Goal: Check status: Check status

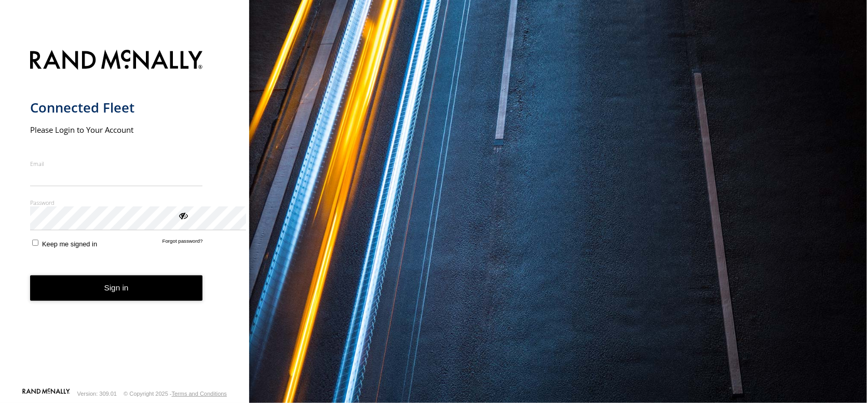
type input "**********"
click at [162, 301] on button "Sign in" at bounding box center [116, 288] width 173 height 25
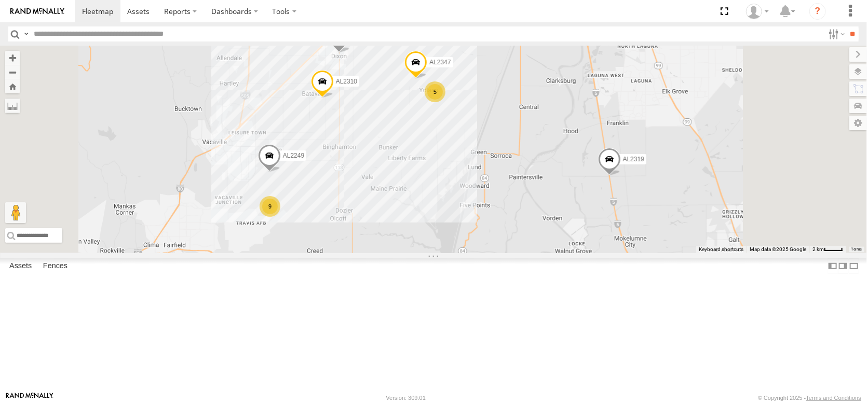
drag, startPoint x: 457, startPoint y: 134, endPoint x: 460, endPoint y: 235, distance: 101.2
click at [461, 237] on div "FRONTLOADER JD344H PT2388 AL2368 AL2261 AL2319 PT2435 PT2405 AL2250 PT2436 AL22…" at bounding box center [433, 150] width 867 height 208
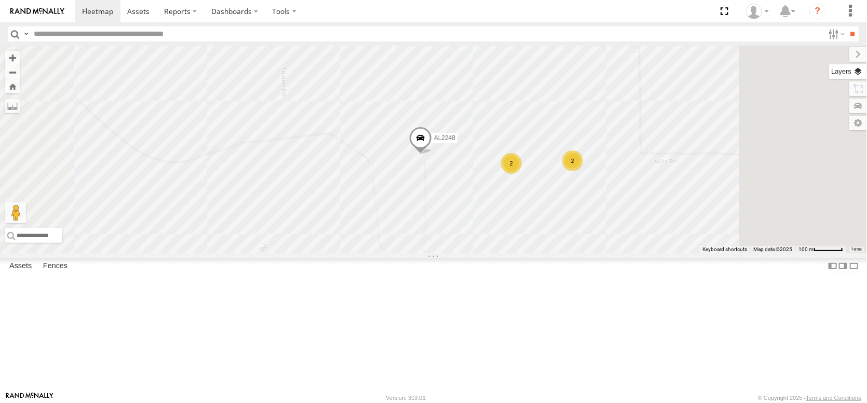
click at [854, 78] on label at bounding box center [848, 71] width 38 height 15
click at [0, 0] on span "Overlays" at bounding box center [0, 0] width 0 height 0
click at [0, 0] on span "Basemaps" at bounding box center [0, 0] width 0 height 0
click at [0, 0] on span "Satellite + Roadmap" at bounding box center [0, 0] width 0 height 0
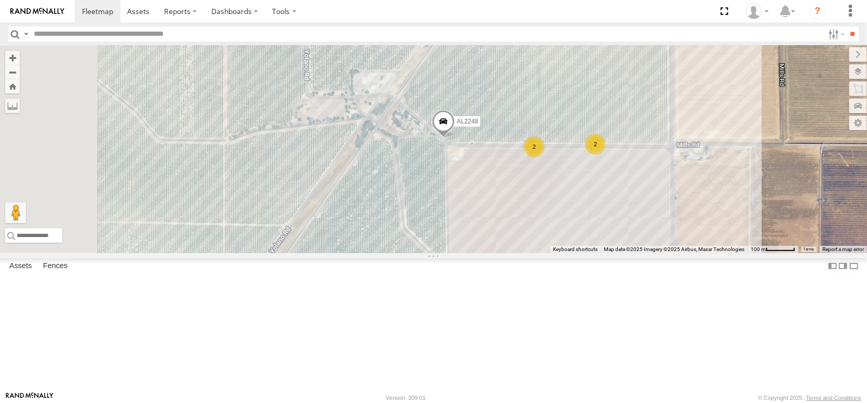
drag, startPoint x: 541, startPoint y: 154, endPoint x: 568, endPoint y: 136, distance: 33.0
click at [568, 136] on div "FRONTLOADER JD344H PT2388 AL2368 AL2261 AL2319 PT2435 PT2405 AL2250 PT2436 AL22…" at bounding box center [433, 150] width 867 height 208
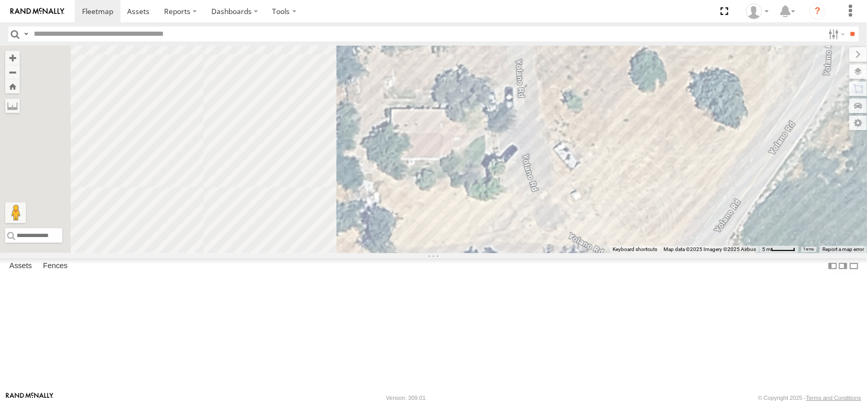
drag, startPoint x: 380, startPoint y: 196, endPoint x: 609, endPoint y: 199, distance: 228.4
click at [619, 206] on div "FRONTLOADER JD344H PT2388 AL2368 AL2261 AL2319 PT2435 PT2405 AL2250 PT2436 AL22…" at bounding box center [433, 150] width 867 height 208
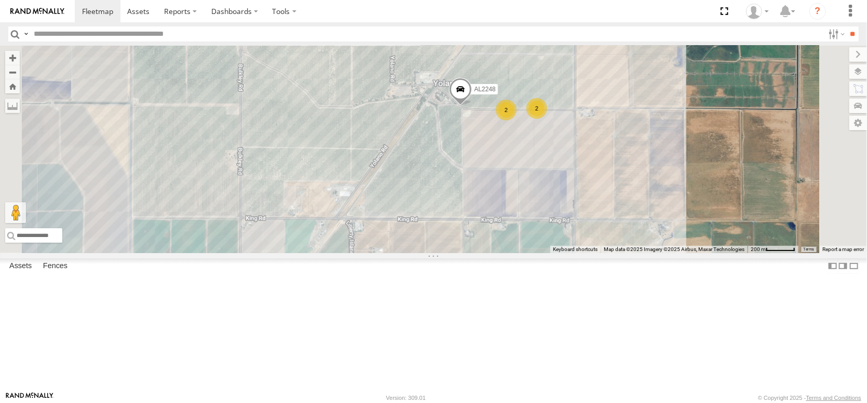
drag, startPoint x: 529, startPoint y: 342, endPoint x: 533, endPoint y: 240, distance: 101.8
click at [533, 240] on div "FRONTLOADER JD344H PT2388 AL2368 AL2261 AL2319 PT2435 PT2405 AL2250 PT2436 AL22…" at bounding box center [433, 150] width 867 height 208
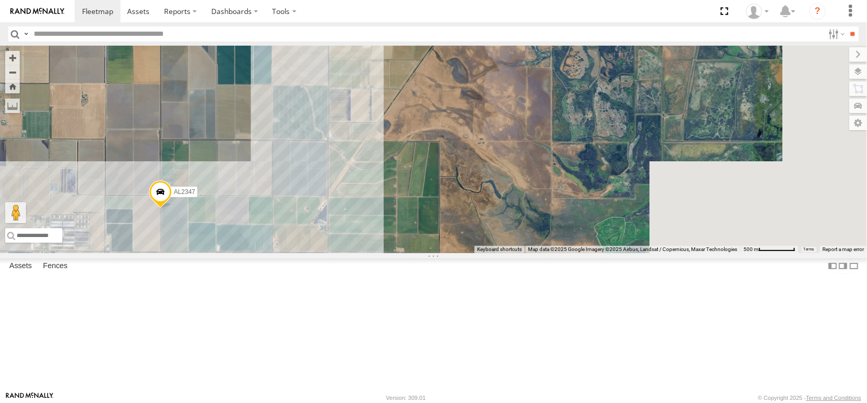
drag, startPoint x: 574, startPoint y: 170, endPoint x: 454, endPoint y: 351, distance: 217.9
click at [454, 253] on div "FRONTLOADER JD344H PT2388 AL2368 AL2261 AL2319 PT2435 PT2405 AL2250 PT2436 AL22…" at bounding box center [433, 150] width 867 height 208
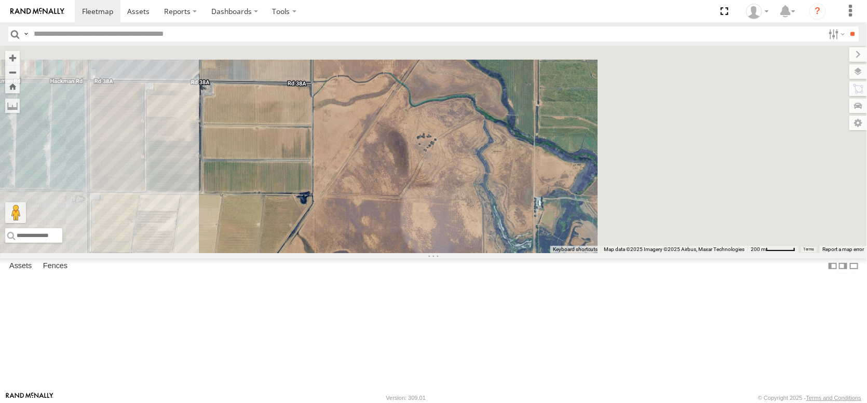
drag, startPoint x: 567, startPoint y: 178, endPoint x: 411, endPoint y: 389, distance: 263.2
click at [411, 253] on div "FRONTLOADER JD344H PT2388 AL2368 AL2261 AL2319 PT2435 PT2405 AL2250 PT2436 AL22…" at bounding box center [433, 150] width 867 height 208
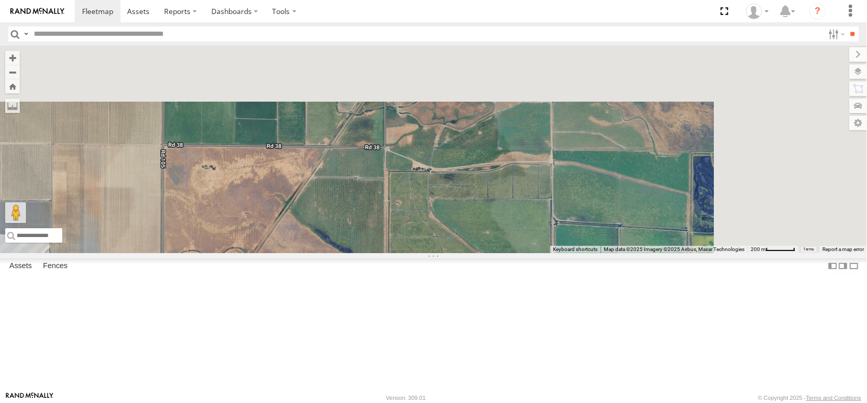
drag, startPoint x: 541, startPoint y: 214, endPoint x: 390, endPoint y: 382, distance: 226.0
click at [391, 253] on div "FRONTLOADER JD344H PT2388 AL2368 AL2261 AL2319 PT2435 PT2405 AL2250 PT2436 AL22…" at bounding box center [433, 150] width 867 height 208
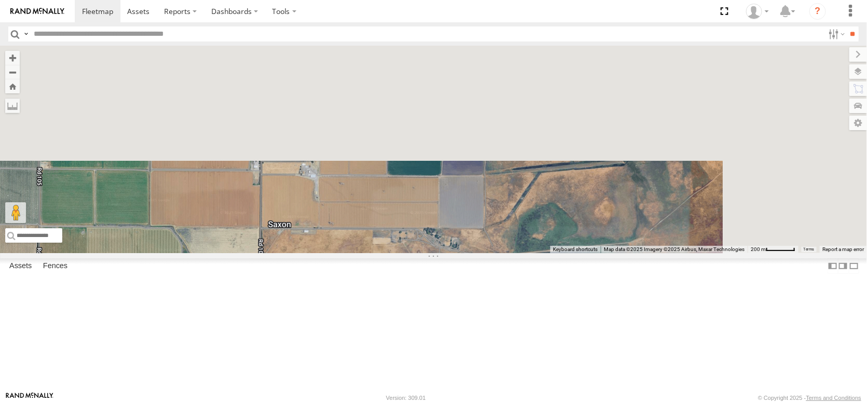
drag, startPoint x: 491, startPoint y: 229, endPoint x: 366, endPoint y: 424, distance: 231.1
click at [366, 403] on html at bounding box center [433, 201] width 867 height 403
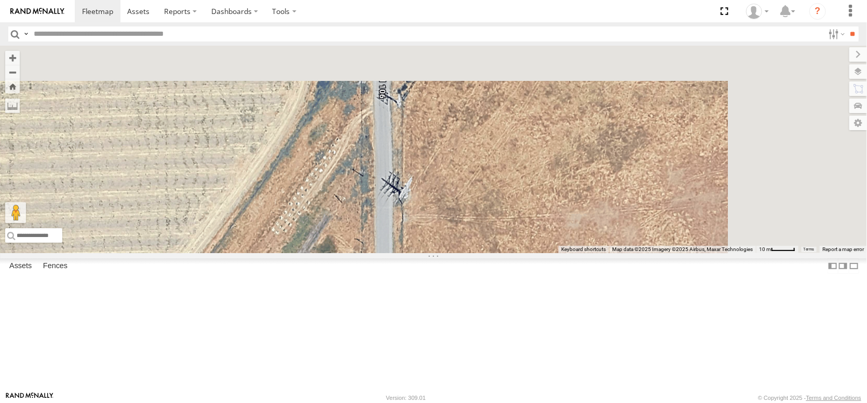
drag, startPoint x: 405, startPoint y: 290, endPoint x: 320, endPoint y: 424, distance: 158.8
click at [320, 403] on html at bounding box center [433, 201] width 867 height 403
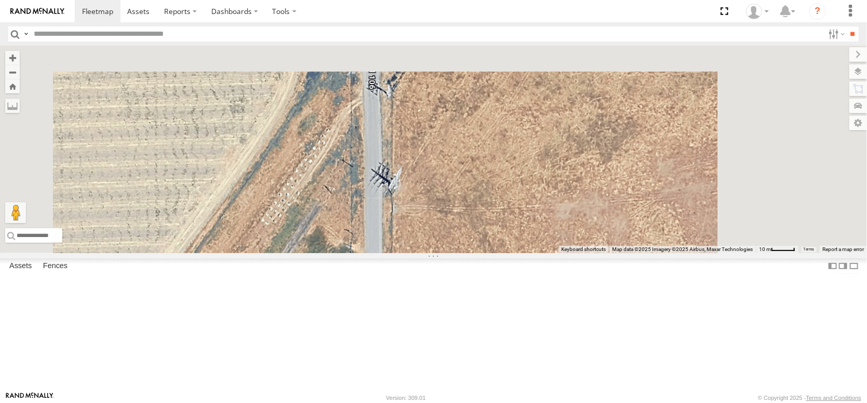
drag, startPoint x: 380, startPoint y: 351, endPoint x: 468, endPoint y: 252, distance: 132.4
click at [468, 252] on div "FRONTLOADER JD344H PT2388 AL2368 AL2261 AL2319 PT2435 PT2405 AL2250 PT2436 AL22…" at bounding box center [433, 150] width 867 height 208
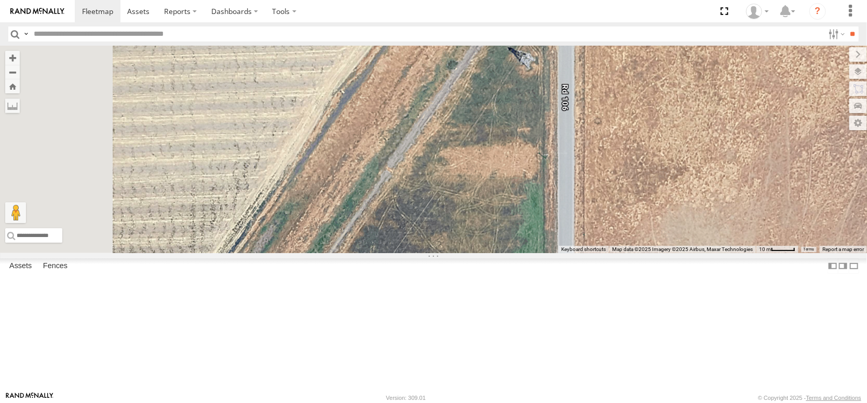
drag, startPoint x: 473, startPoint y: 262, endPoint x: 509, endPoint y: 184, distance: 85.2
click at [507, 196] on div "FRONTLOADER JD344H PT2388 AL2368 AL2261 AL2319 PT2435 PT2405 AL2250 PT2436 AL22…" at bounding box center [433, 150] width 867 height 208
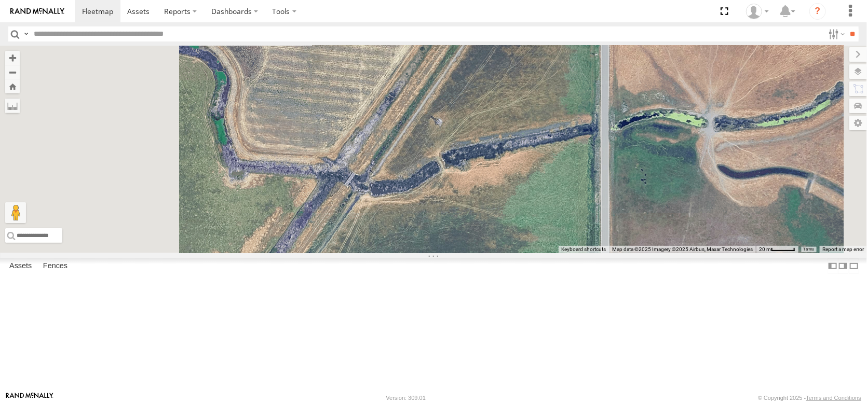
drag, startPoint x: 449, startPoint y: 282, endPoint x: 552, endPoint y: 160, distance: 159.1
click at [552, 160] on div "FRONTLOADER JD344H PT2388 AL2368 AL2261 AL2319 PT2435 PT2405 AL2250 PT2436 AL22…" at bounding box center [433, 150] width 867 height 208
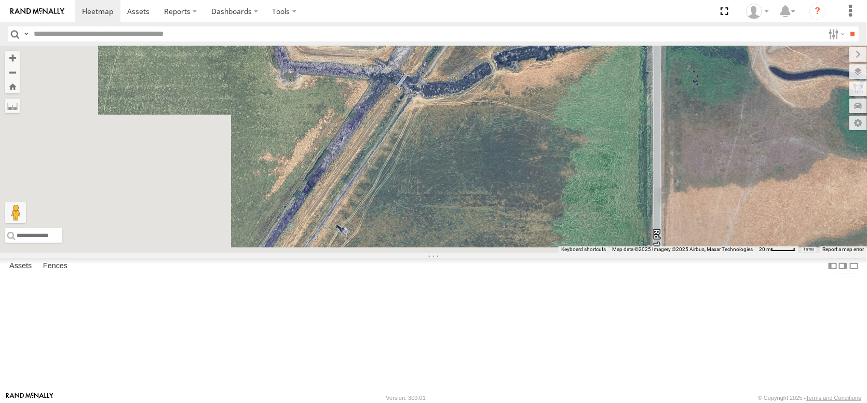
drag, startPoint x: 474, startPoint y: 276, endPoint x: 558, endPoint y: 119, distance: 177.9
click at [558, 124] on div "FRONTLOADER JD344H PT2388 AL2368 AL2261 AL2319 PT2435 PT2405 AL2250 PT2436 AL22…" at bounding box center [433, 150] width 867 height 208
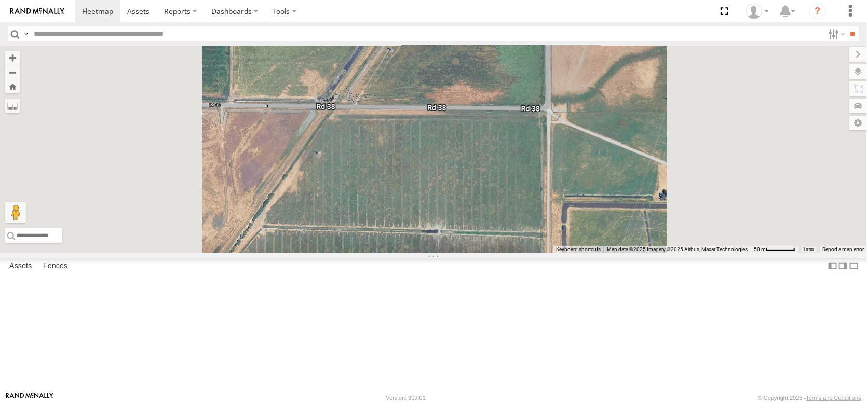
drag, startPoint x: 458, startPoint y: 288, endPoint x: 605, endPoint y: 96, distance: 242.1
click at [595, 104] on div "FRONTLOADER JD344H PT2388 AL2368 AL2261 AL2319 PT2435 PT2405 AL2250 PT2436 AL22…" at bounding box center [433, 150] width 867 height 208
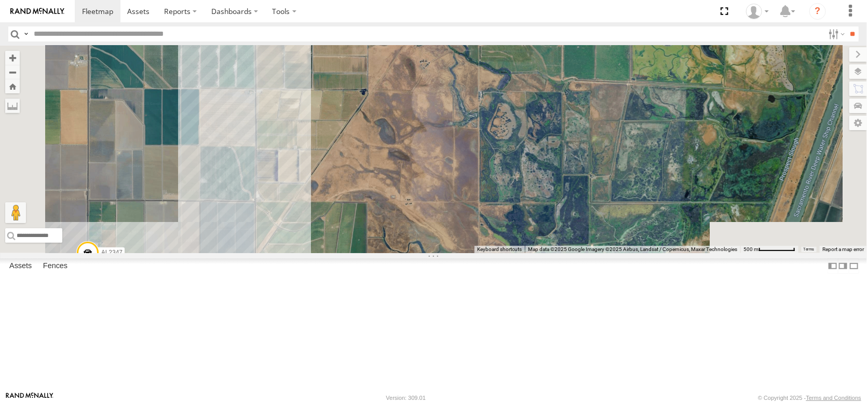
drag, startPoint x: 485, startPoint y: 290, endPoint x: 515, endPoint y: 186, distance: 107.9
click at [515, 186] on div "FRONTLOADER JD344H PT2388 AL2368 AL2261 AL2319 PT2435 PT2405 AL2250 PT2436 AL22…" at bounding box center [433, 150] width 867 height 208
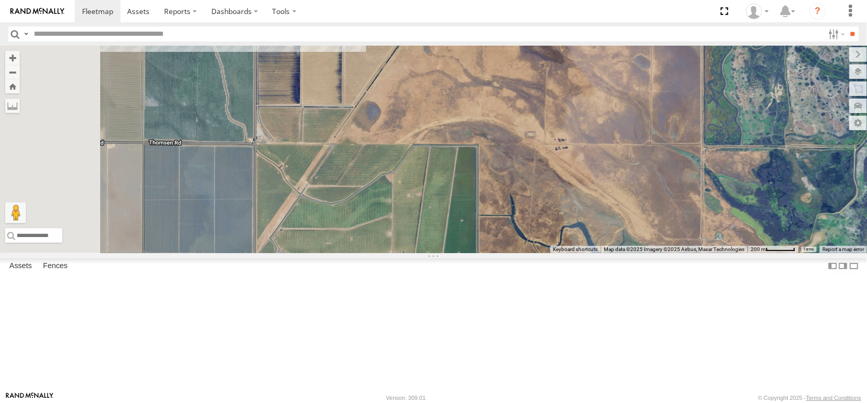
drag, startPoint x: 438, startPoint y: 286, endPoint x: 551, endPoint y: 86, distance: 229.9
click at [551, 87] on div "FRONTLOADER JD344H PT2388 AL2368 AL2261 AL2319 PT2435 PT2405 AL2250 PT2436 AL22…" at bounding box center [433, 150] width 867 height 208
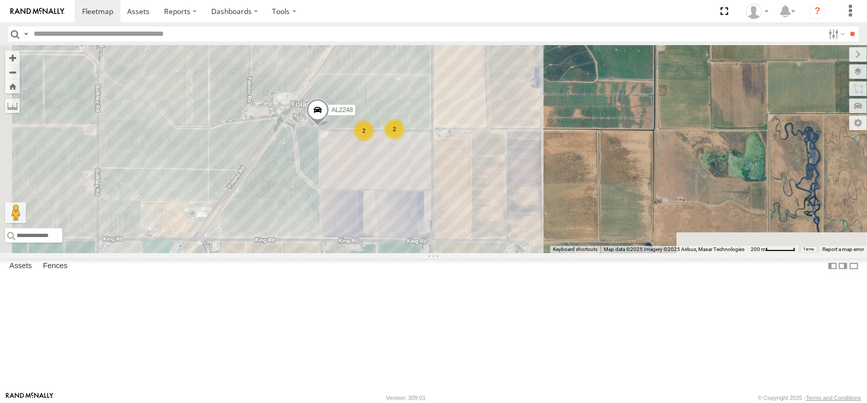
drag, startPoint x: 491, startPoint y: 287, endPoint x: 584, endPoint y: 104, distance: 204.7
click at [584, 104] on div "FRONTLOADER JD344H PT2388 AL2368 AL2261 AL2319 PT2435 PT2405 AL2250 PT2436 AL22…" at bounding box center [433, 150] width 867 height 208
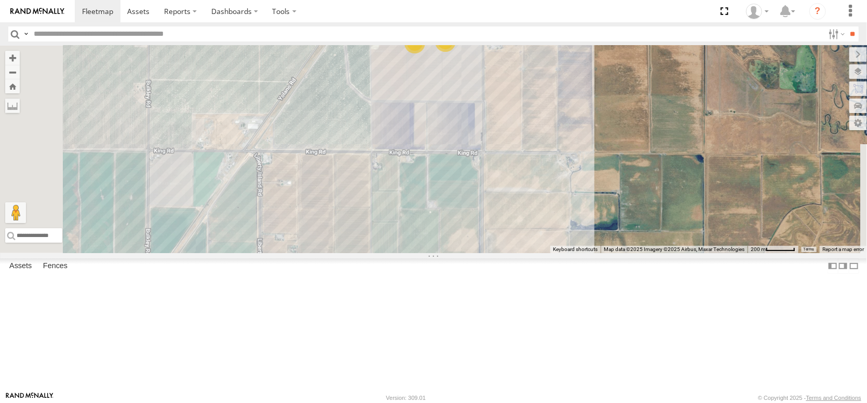
drag, startPoint x: 523, startPoint y: 225, endPoint x: 608, endPoint y: 119, distance: 136.6
click at [608, 119] on div "FRONTLOADER JD344H PT2388 AL2368 AL2261 AL2319 PT2435 PT2405 AL2250 PT2436 AL22…" at bounding box center [433, 150] width 867 height 208
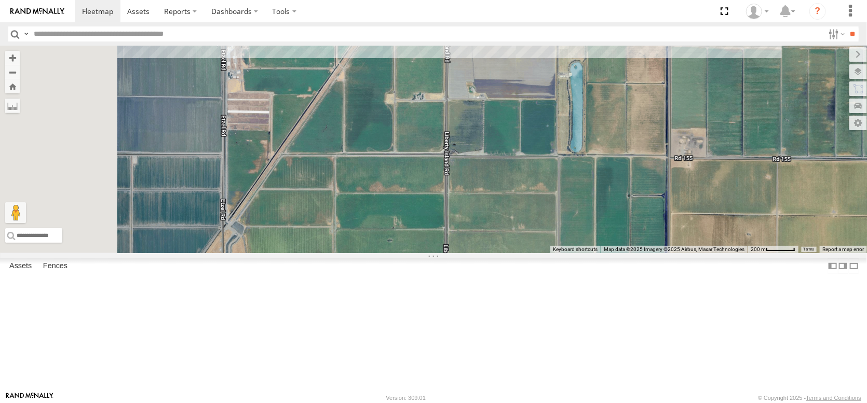
drag, startPoint x: 502, startPoint y: 195, endPoint x: 557, endPoint y: 152, distance: 70.3
click at [556, 152] on div "FRONTLOADER JD344H PT2388 AL2368 AL2261 AL2319 PT2435 PT2405 AL2250 PT2436 AL22…" at bounding box center [433, 150] width 867 height 208
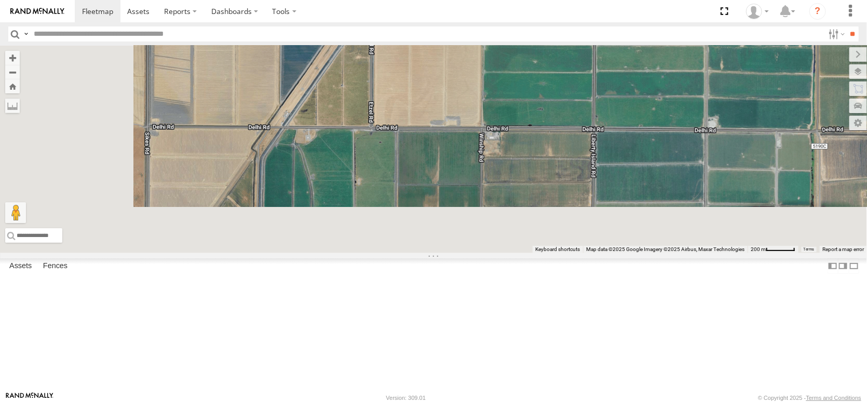
drag, startPoint x: 469, startPoint y: 247, endPoint x: 564, endPoint y: 39, distance: 228.6
click at [564, 39] on body at bounding box center [433, 201] width 867 height 403
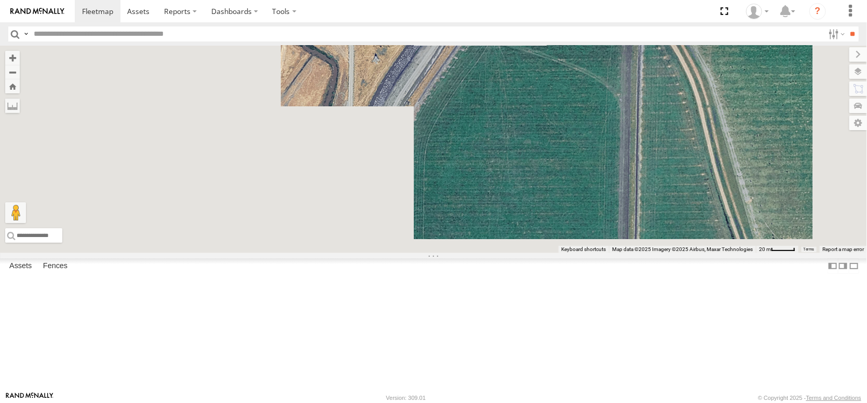
drag, startPoint x: 411, startPoint y: 246, endPoint x: 498, endPoint y: 112, distance: 160.1
click at [498, 112] on div "FRONTLOADER JD344H PT2388 AL2368 AL2261 AL2319 PT2435 PT2405 AL2250 PT2436 AL22…" at bounding box center [433, 150] width 867 height 208
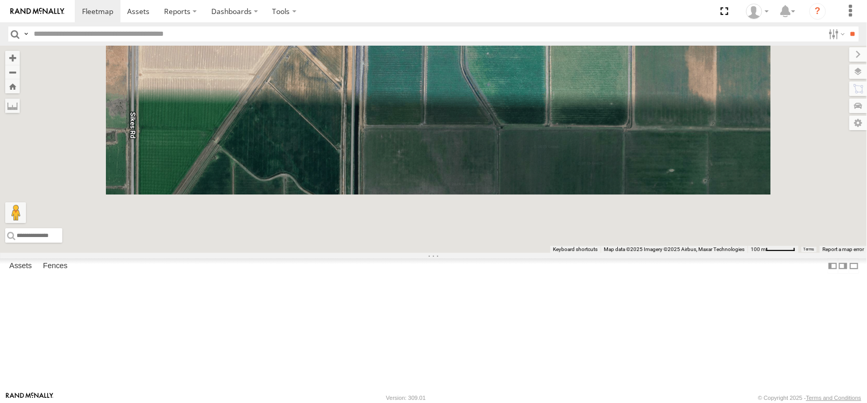
drag, startPoint x: 520, startPoint y: 221, endPoint x: 505, endPoint y: 74, distance: 147.6
click at [505, 74] on div at bounding box center [433, 150] width 867 height 208
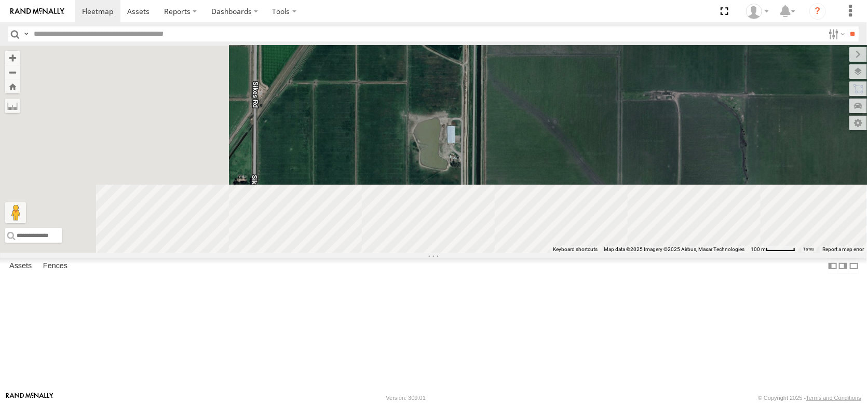
drag, startPoint x: 474, startPoint y: 186, endPoint x: 605, endPoint y: 38, distance: 197.8
click at [605, 38] on body at bounding box center [433, 201] width 867 height 403
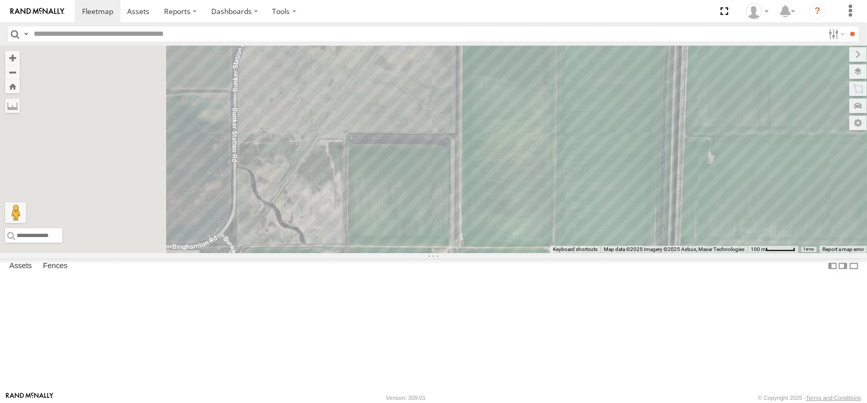
drag, startPoint x: 449, startPoint y: 185, endPoint x: 571, endPoint y: 51, distance: 180.7
click at [569, 52] on div at bounding box center [433, 150] width 867 height 208
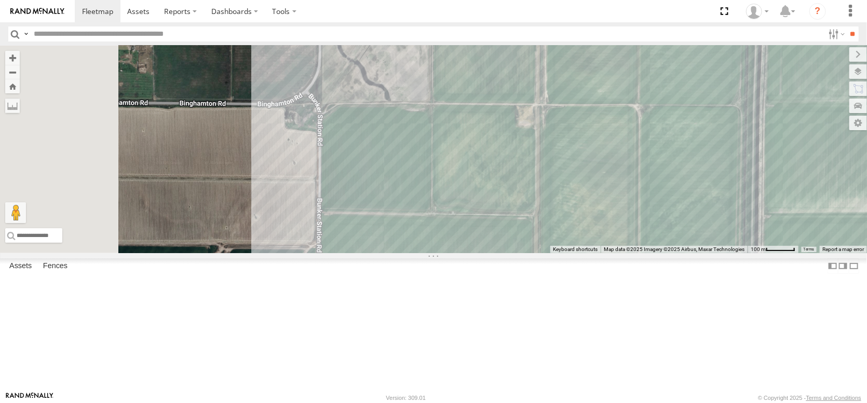
drag, startPoint x: 425, startPoint y: 256, endPoint x: 510, endPoint y: 117, distance: 162.6
click at [510, 117] on div at bounding box center [433, 150] width 867 height 208
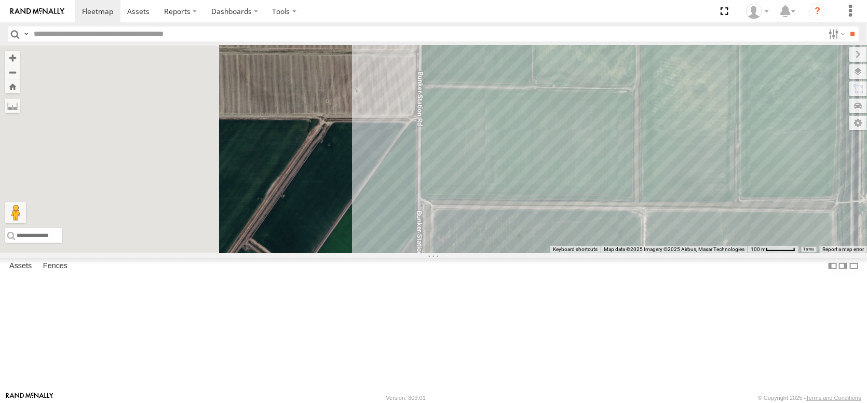
drag, startPoint x: 403, startPoint y: 225, endPoint x: 504, endPoint y: 98, distance: 162.9
click at [504, 98] on div at bounding box center [433, 150] width 867 height 208
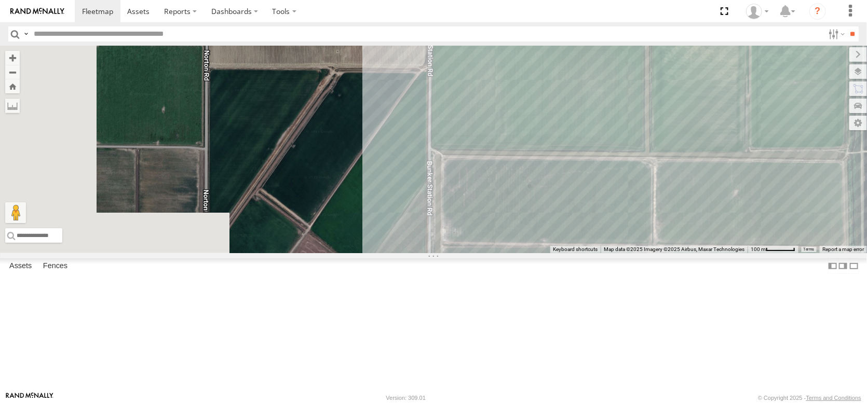
drag, startPoint x: 437, startPoint y: 234, endPoint x: 505, endPoint y: 83, distance: 165.6
click at [499, 88] on div at bounding box center [433, 150] width 867 height 208
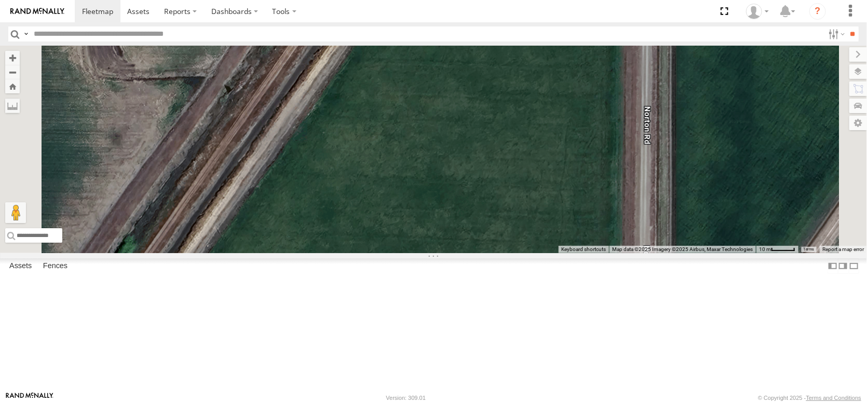
drag, startPoint x: 345, startPoint y: 222, endPoint x: 497, endPoint y: 112, distance: 187.7
click at [482, 120] on div at bounding box center [433, 150] width 867 height 208
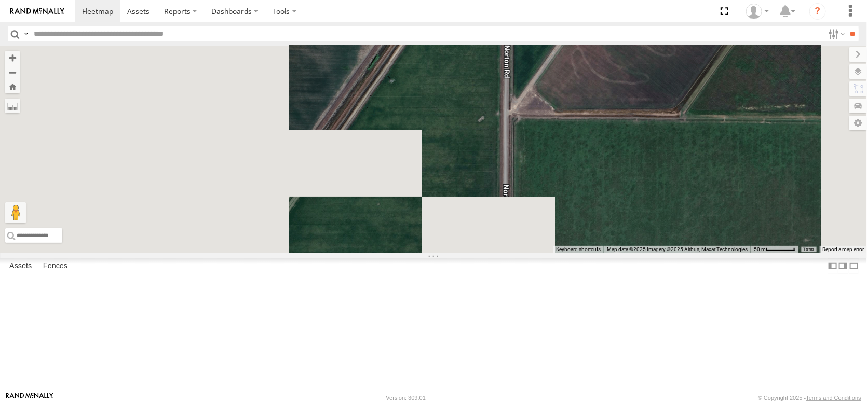
drag, startPoint x: 451, startPoint y: 237, endPoint x: 522, endPoint y: 124, distance: 133.9
click at [521, 126] on div at bounding box center [433, 150] width 867 height 208
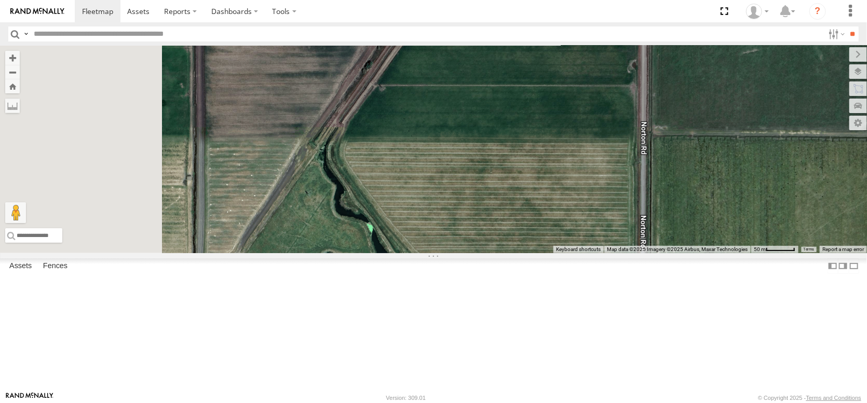
drag, startPoint x: 426, startPoint y: 281, endPoint x: 498, endPoint y: 149, distance: 150.3
click at [498, 153] on div at bounding box center [433, 150] width 867 height 208
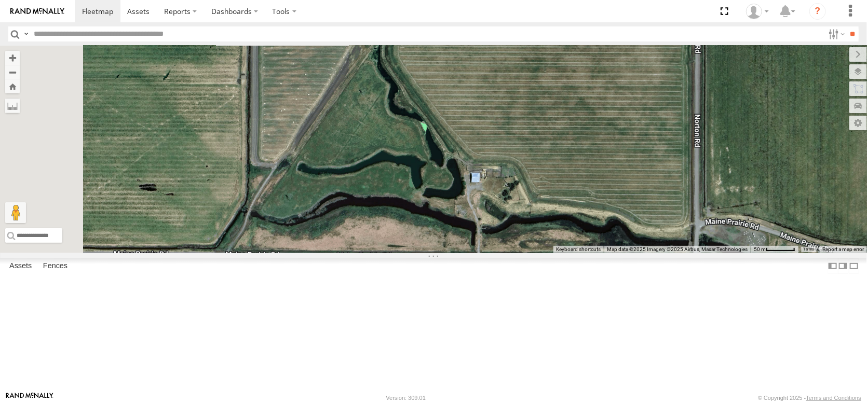
drag, startPoint x: 416, startPoint y: 255, endPoint x: 509, endPoint y: 113, distance: 169.9
click at [506, 115] on div at bounding box center [433, 150] width 867 height 208
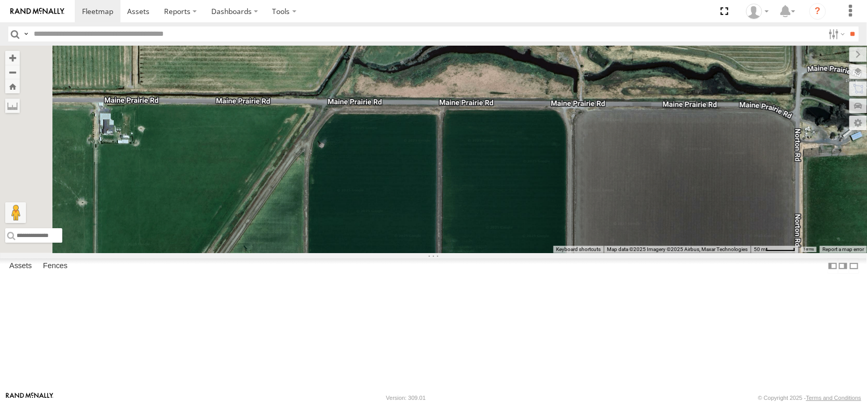
drag, startPoint x: 439, startPoint y: 252, endPoint x: 471, endPoint y: 144, distance: 112.7
click at [471, 144] on div at bounding box center [433, 150] width 867 height 208
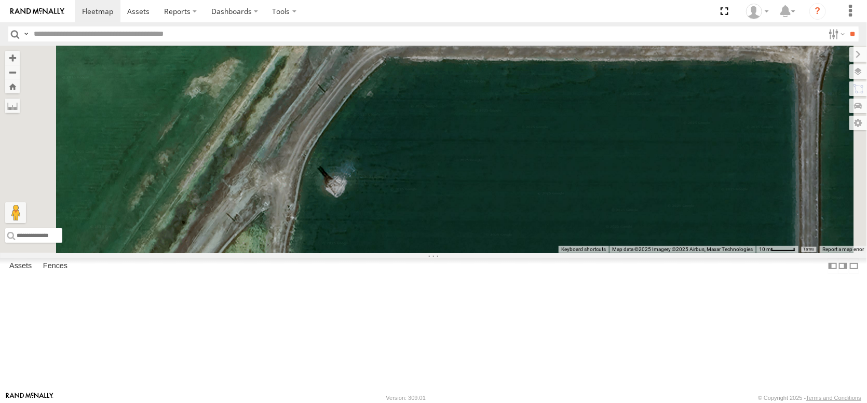
drag, startPoint x: 423, startPoint y: 225, endPoint x: 488, endPoint y: 93, distance: 147.4
click at [481, 98] on div at bounding box center [433, 150] width 867 height 208
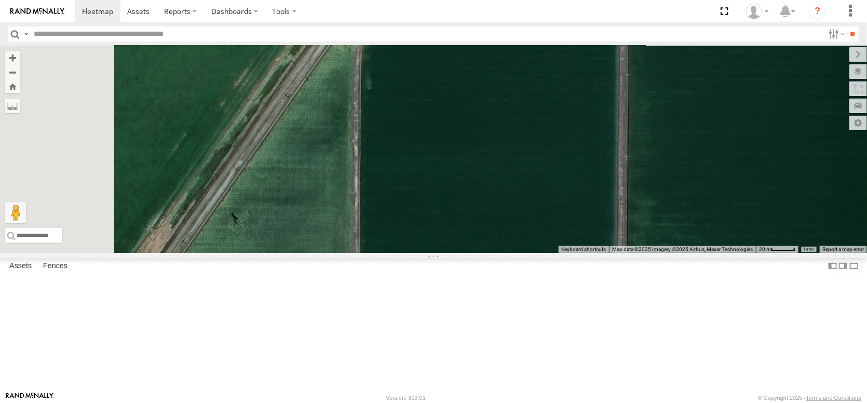
drag, startPoint x: 376, startPoint y: 228, endPoint x: 422, endPoint y: 153, distance: 88.0
click at [422, 153] on div at bounding box center [433, 150] width 867 height 208
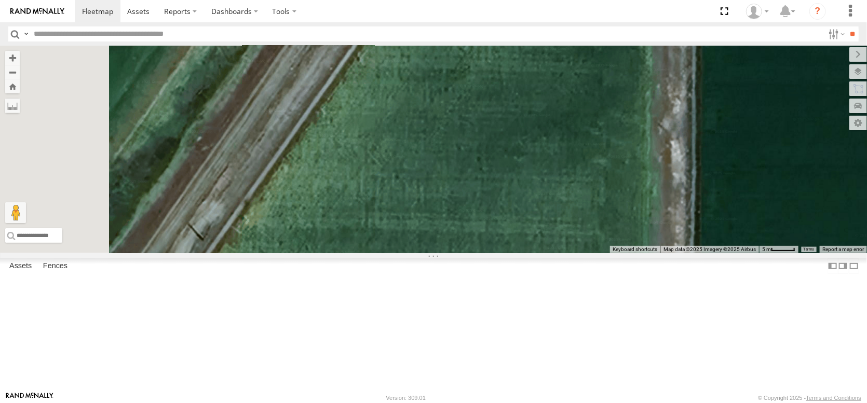
drag, startPoint x: 337, startPoint y: 306, endPoint x: 401, endPoint y: 200, distance: 124.4
click at [401, 200] on div at bounding box center [433, 150] width 867 height 208
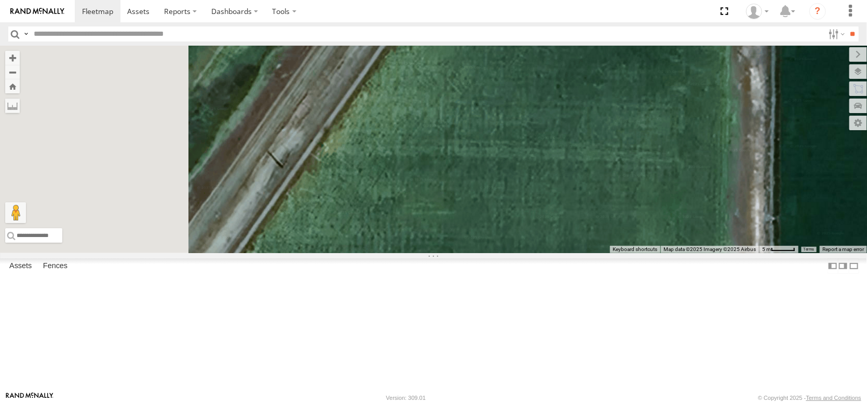
drag, startPoint x: 364, startPoint y: 256, endPoint x: 553, endPoint y: 107, distance: 240.6
click at [553, 107] on div at bounding box center [433, 150] width 867 height 208
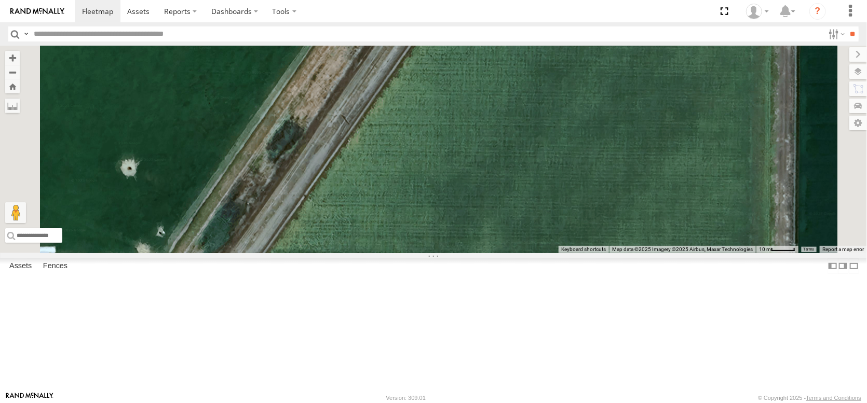
drag, startPoint x: 531, startPoint y: 313, endPoint x: 504, endPoint y: 199, distance: 117.8
click at [504, 199] on div at bounding box center [433, 150] width 867 height 208
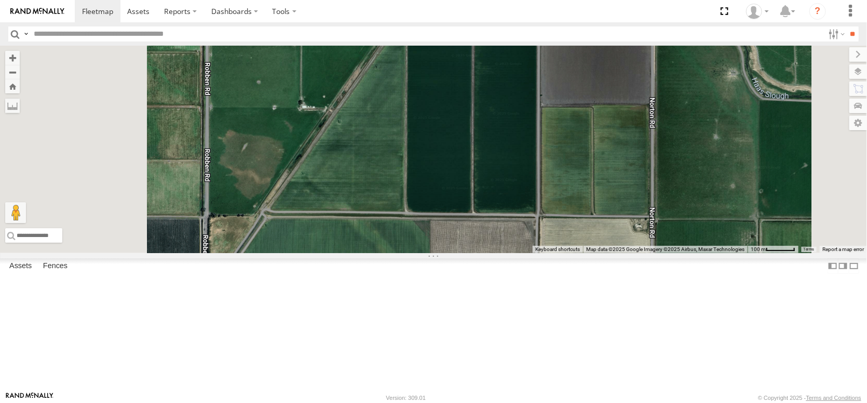
drag, startPoint x: 460, startPoint y: 266, endPoint x: 481, endPoint y: 145, distance: 123.2
click at [481, 148] on div at bounding box center [433, 150] width 867 height 208
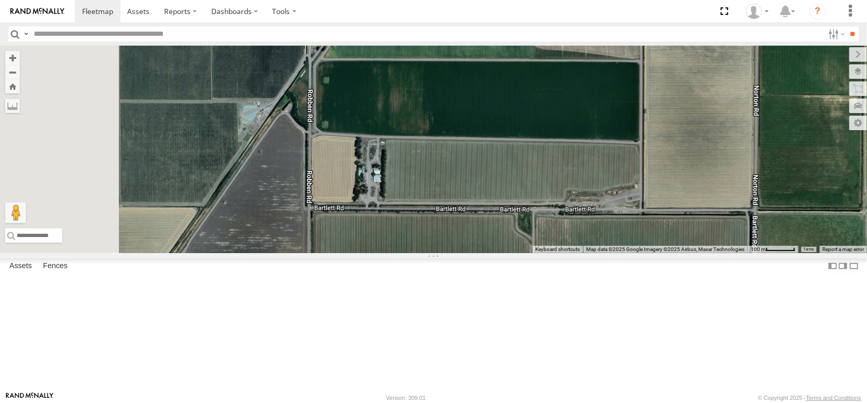
drag, startPoint x: 369, startPoint y: 261, endPoint x: 470, endPoint y: 105, distance: 186.4
click at [470, 105] on div at bounding box center [433, 150] width 867 height 208
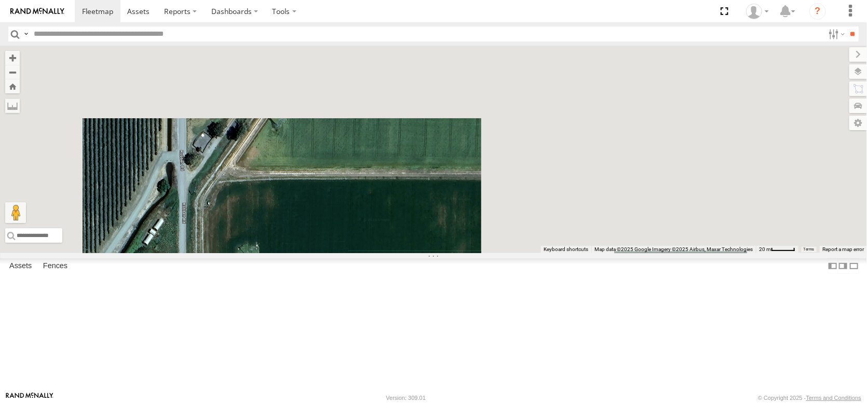
drag, startPoint x: 429, startPoint y: 152, endPoint x: 369, endPoint y: 227, distance: 96.1
click at [370, 227] on div at bounding box center [433, 150] width 867 height 208
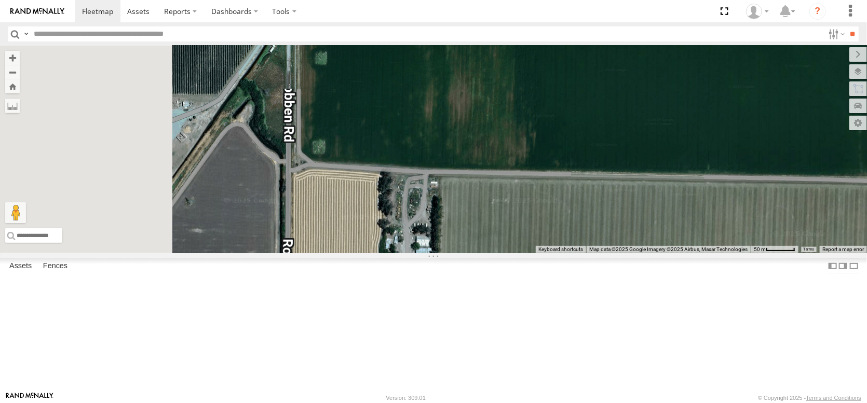
drag, startPoint x: 435, startPoint y: 203, endPoint x: 481, endPoint y: 112, distance: 101.4
click at [481, 112] on div at bounding box center [433, 150] width 867 height 208
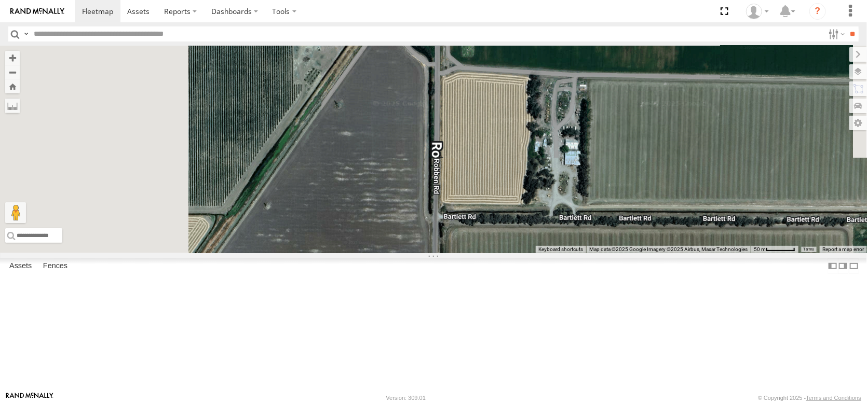
drag, startPoint x: 446, startPoint y: 208, endPoint x: 602, endPoint y: 106, distance: 186.0
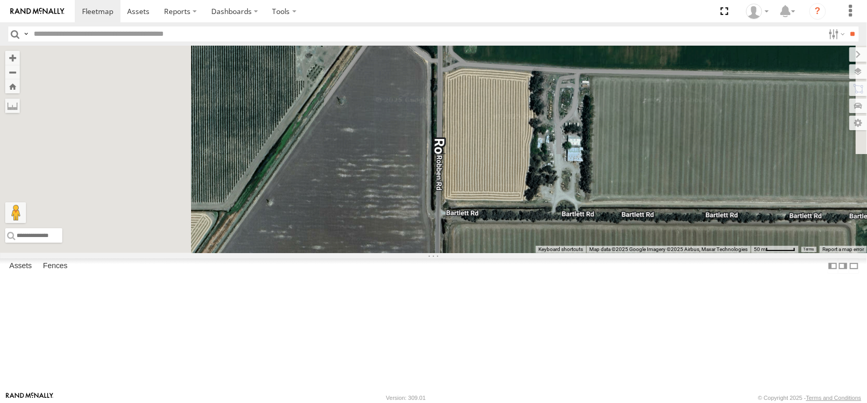
click at [602, 106] on div at bounding box center [433, 150] width 867 height 208
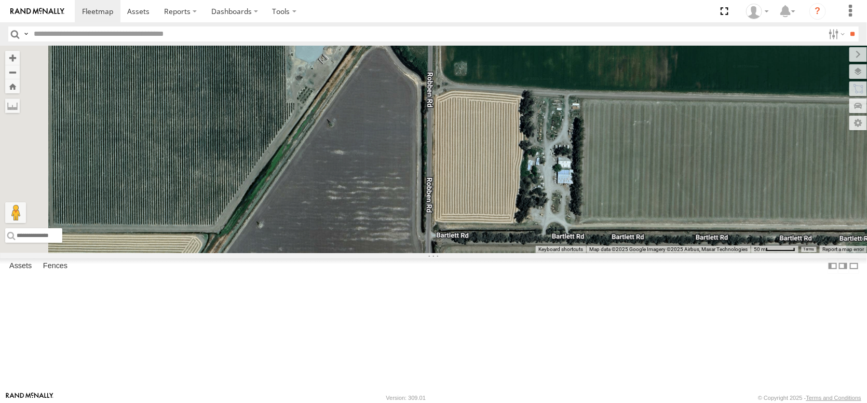
drag, startPoint x: 460, startPoint y: 227, endPoint x: 426, endPoint y: 335, distance: 112.9
click at [425, 253] on div at bounding box center [433, 150] width 867 height 208
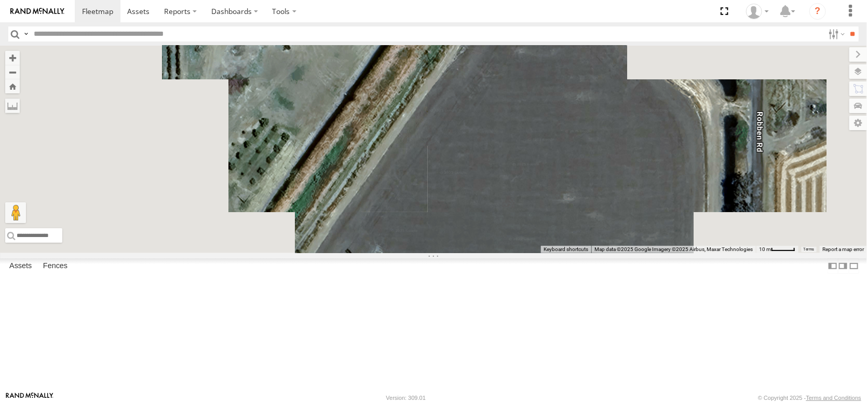
drag, startPoint x: 424, startPoint y: 308, endPoint x: 504, endPoint y: 195, distance: 139.6
click at [504, 196] on div at bounding box center [433, 150] width 867 height 208
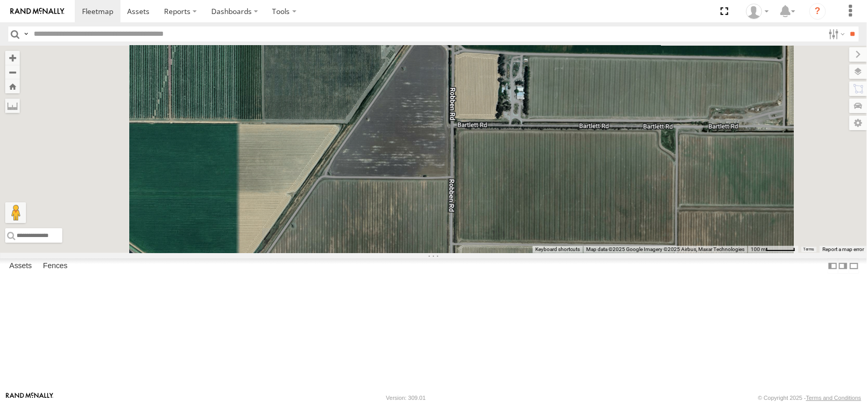
drag, startPoint x: 497, startPoint y: 263, endPoint x: 538, endPoint y: 125, distance: 143.9
click at [536, 125] on div at bounding box center [433, 150] width 867 height 208
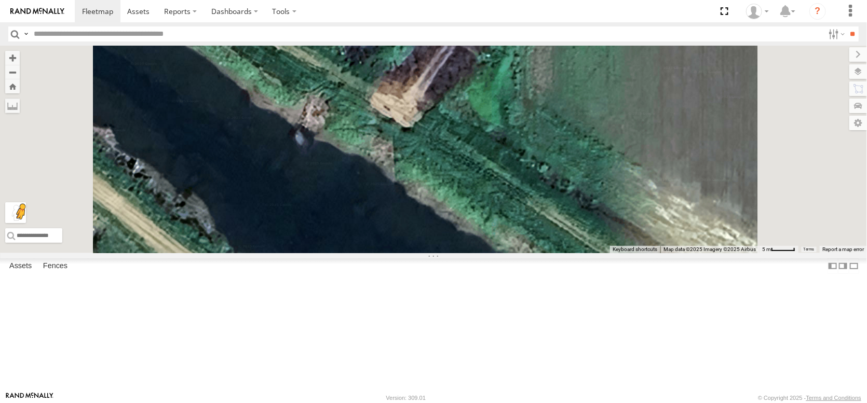
click at [26, 223] on button "Drag Pegman onto the map to open Street View" at bounding box center [15, 212] width 21 height 21
drag, startPoint x: 280, startPoint y: 348, endPoint x: 274, endPoint y: 355, distance: 9.2
click at [26, 223] on button "Drag Pegman onto the map to open Street View" at bounding box center [15, 212] width 21 height 21
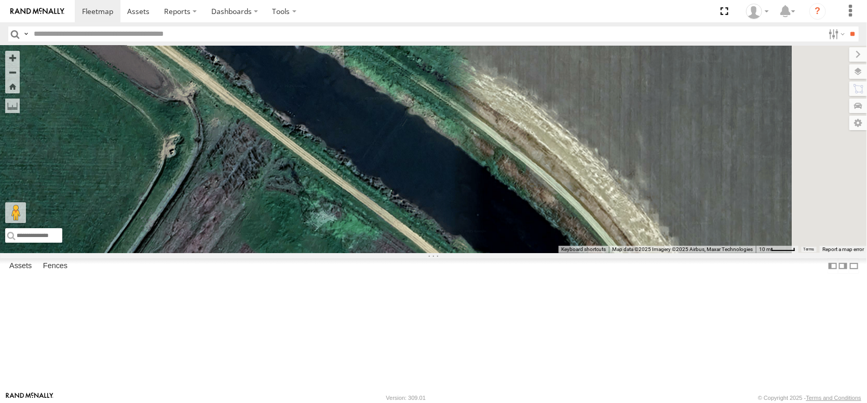
drag, startPoint x: 378, startPoint y: 314, endPoint x: 398, endPoint y: 201, distance: 114.3
click at [398, 201] on div "No data available." at bounding box center [433, 150] width 867 height 208
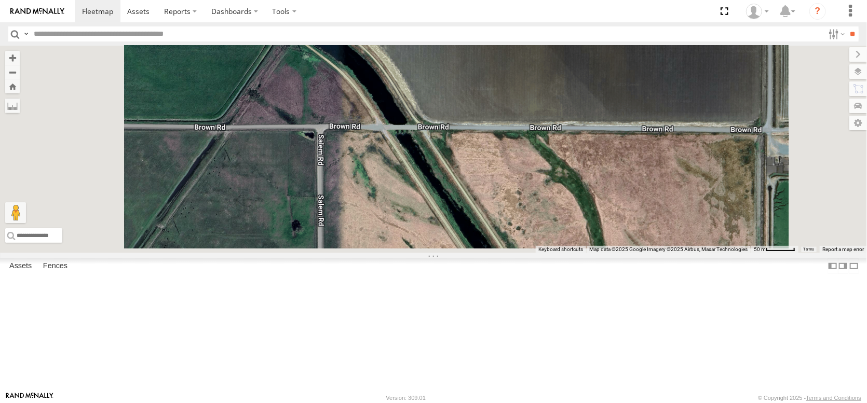
drag, startPoint x: 376, startPoint y: 260, endPoint x: 398, endPoint y: 157, distance: 104.7
click at [398, 157] on div "No data available." at bounding box center [433, 150] width 867 height 208
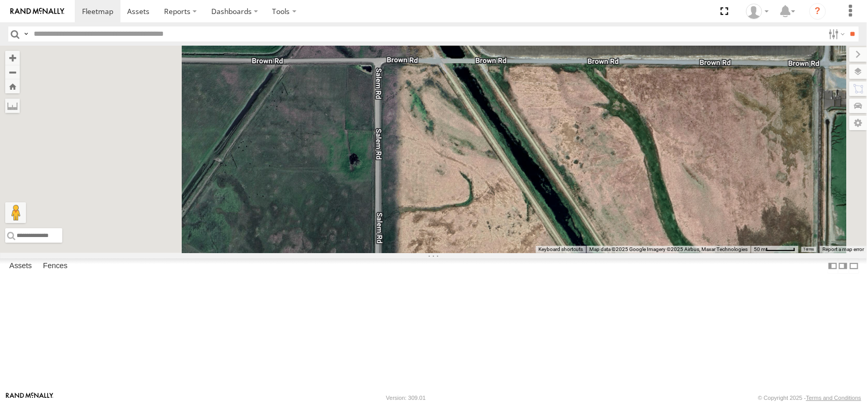
drag, startPoint x: 348, startPoint y: 274, endPoint x: 502, endPoint y: 120, distance: 217.6
click at [499, 124] on div "No data available." at bounding box center [433, 150] width 867 height 208
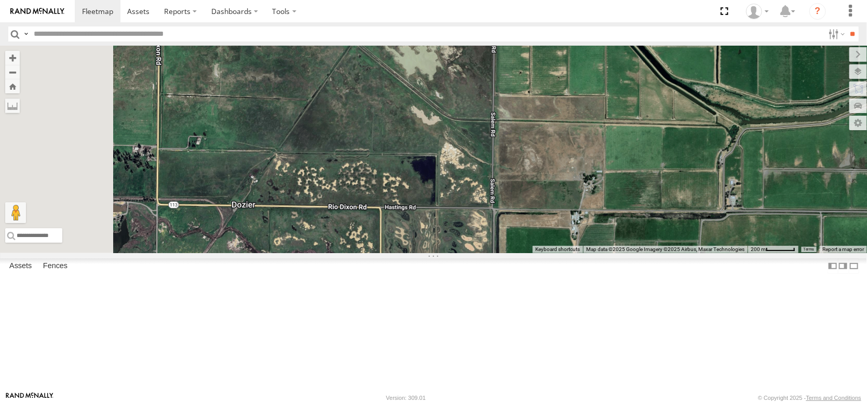
drag, startPoint x: 425, startPoint y: 288, endPoint x: 485, endPoint y: 140, distance: 160.2
click at [485, 140] on div "No data available." at bounding box center [433, 150] width 867 height 208
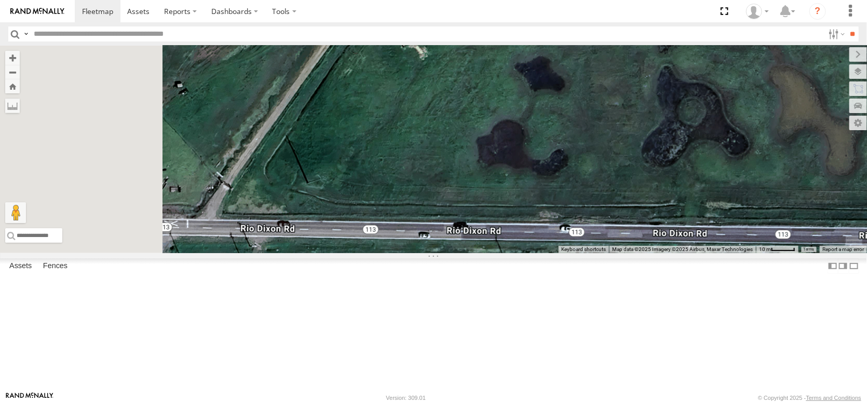
drag, startPoint x: 346, startPoint y: 348, endPoint x: 473, endPoint y: 181, distance: 210.3
click at [473, 181] on div "No data available." at bounding box center [433, 150] width 867 height 208
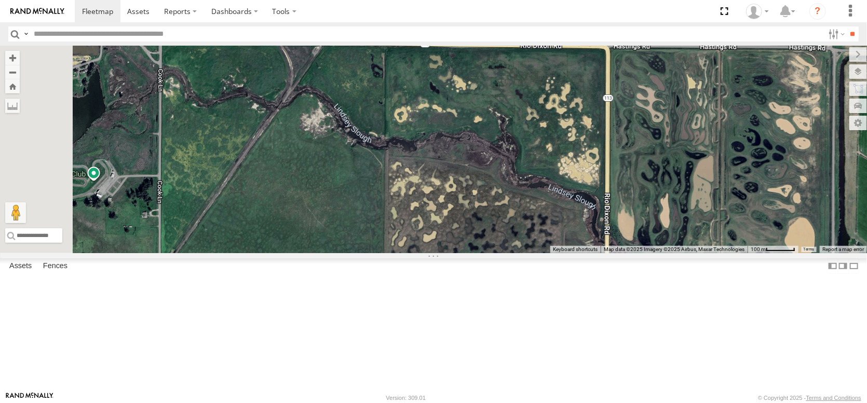
drag, startPoint x: 361, startPoint y: 297, endPoint x: 406, endPoint y: 196, distance: 111.0
click at [406, 196] on div "No data available." at bounding box center [433, 150] width 867 height 208
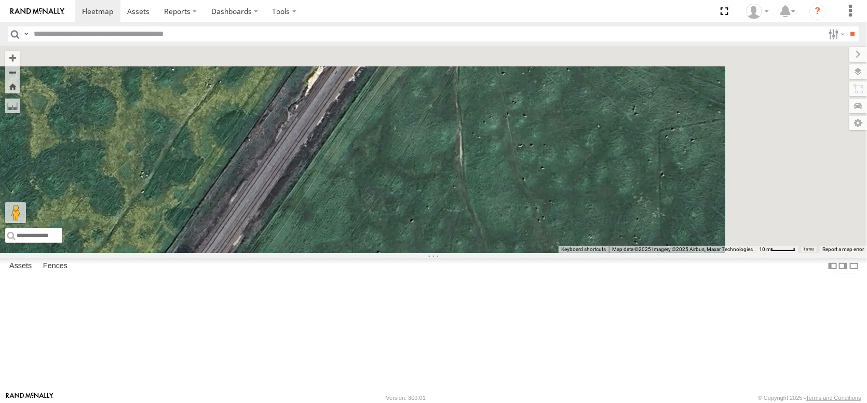
drag, startPoint x: 468, startPoint y: 140, endPoint x: 388, endPoint y: 289, distance: 168.6
click at [388, 253] on div "No data available." at bounding box center [433, 150] width 867 height 208
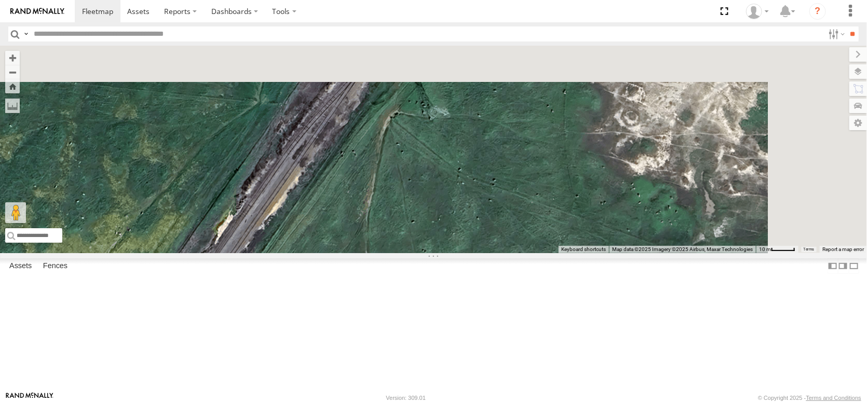
drag, startPoint x: 496, startPoint y: 140, endPoint x: 407, endPoint y: 290, distance: 174.1
click at [407, 253] on div "No data available." at bounding box center [433, 150] width 867 height 208
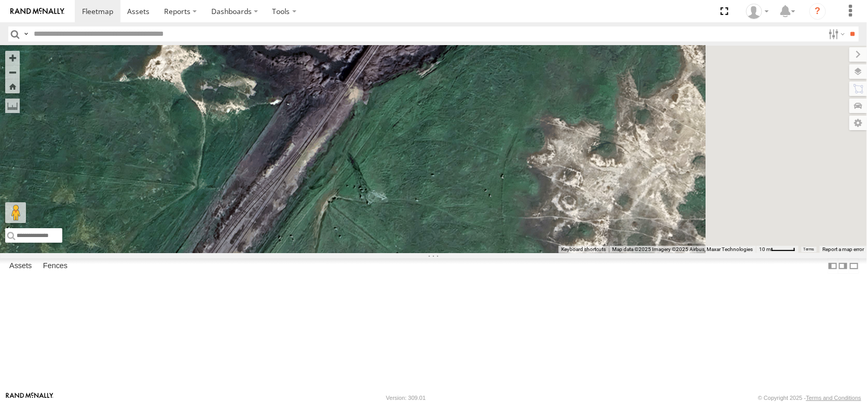
drag, startPoint x: 469, startPoint y: 186, endPoint x: 396, endPoint y: 284, distance: 122.0
click at [396, 253] on div "No data available." at bounding box center [433, 150] width 867 height 208
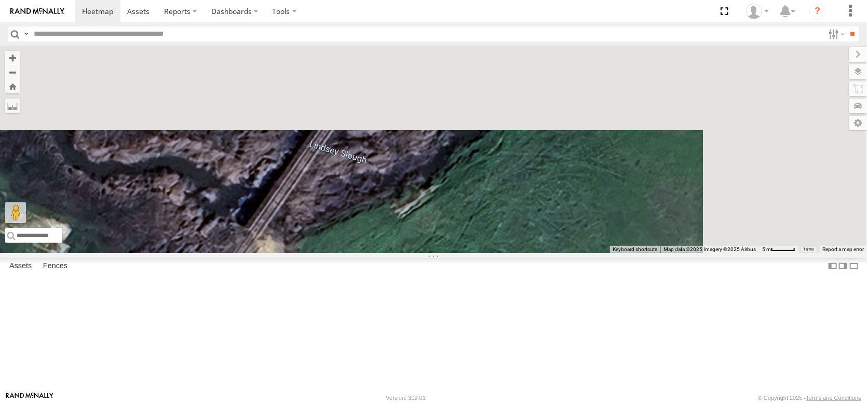
drag, startPoint x: 507, startPoint y: 182, endPoint x: 430, endPoint y: 316, distance: 154.2
click at [430, 253] on div "No data available." at bounding box center [433, 150] width 867 height 208
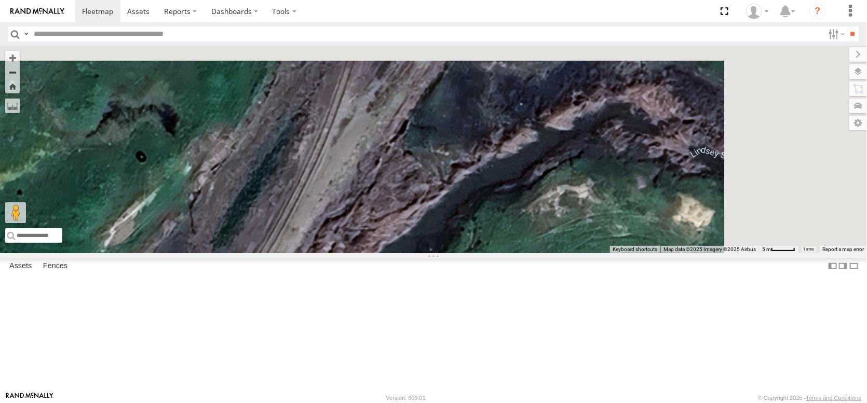
drag, startPoint x: 528, startPoint y: 173, endPoint x: 405, endPoint y: 368, distance: 230.0
click at [405, 253] on div "No data available." at bounding box center [433, 150] width 867 height 208
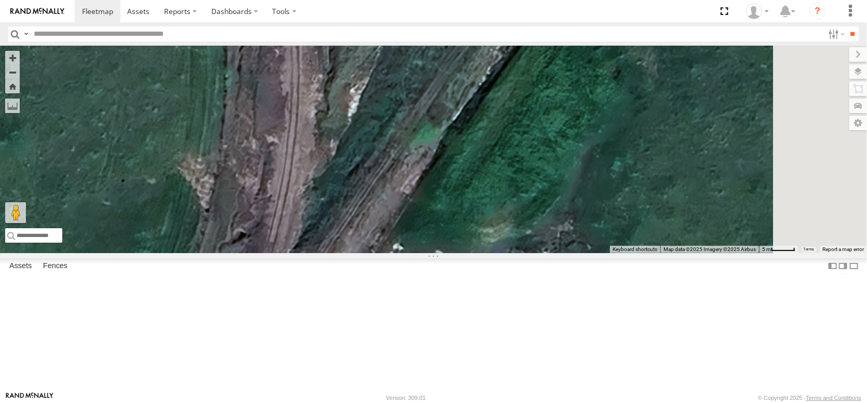
drag, startPoint x: 457, startPoint y: 276, endPoint x: 408, endPoint y: 424, distance: 156.1
click at [408, 403] on html at bounding box center [433, 201] width 867 height 403
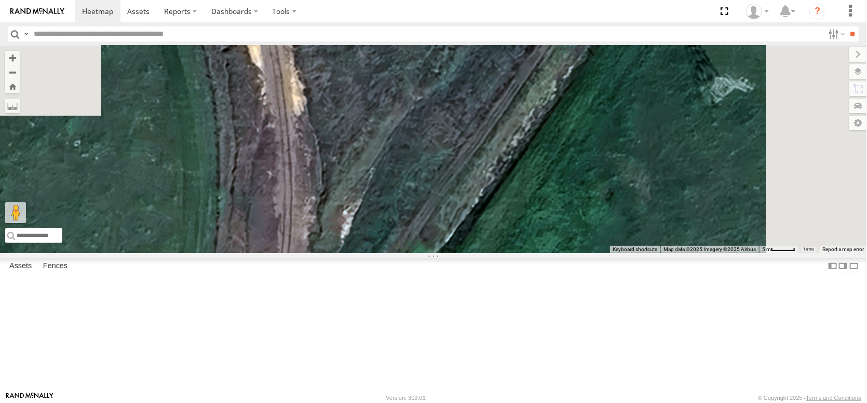
drag, startPoint x: 448, startPoint y: 290, endPoint x: 442, endPoint y: 422, distance: 132.5
click at [442, 403] on html at bounding box center [433, 201] width 867 height 403
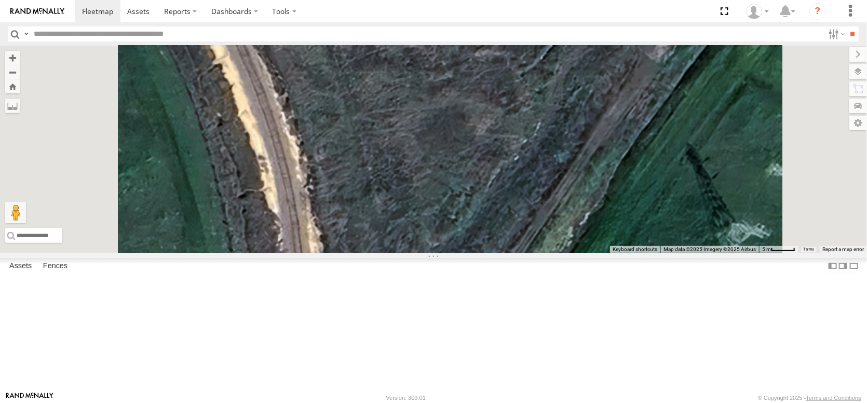
drag, startPoint x: 463, startPoint y: 309, endPoint x: 481, endPoint y: 424, distance: 116.5
click at [481, 403] on html at bounding box center [433, 201] width 867 height 403
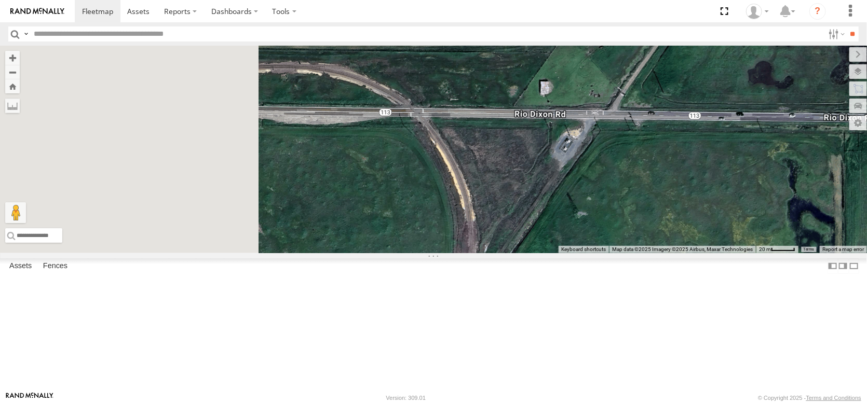
drag, startPoint x: 486, startPoint y: 297, endPoint x: 623, endPoint y: 278, distance: 137.9
click at [623, 253] on div "No data available." at bounding box center [433, 150] width 867 height 208
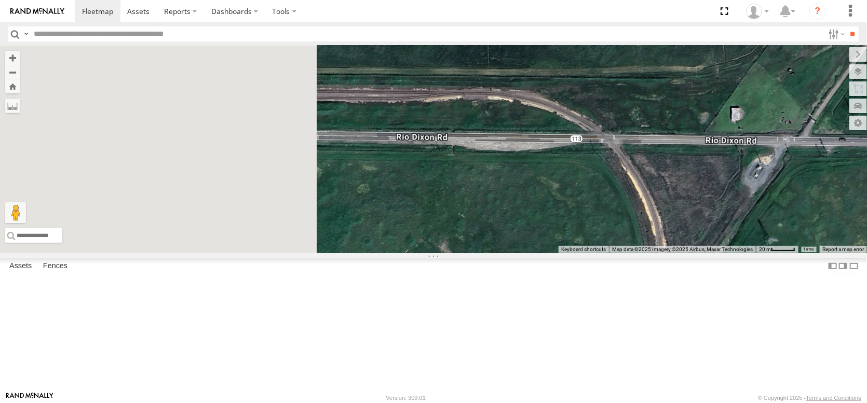
drag, startPoint x: 497, startPoint y: 278, endPoint x: 685, endPoint y: 307, distance: 190.6
click at [685, 253] on div "No data available." at bounding box center [433, 150] width 867 height 208
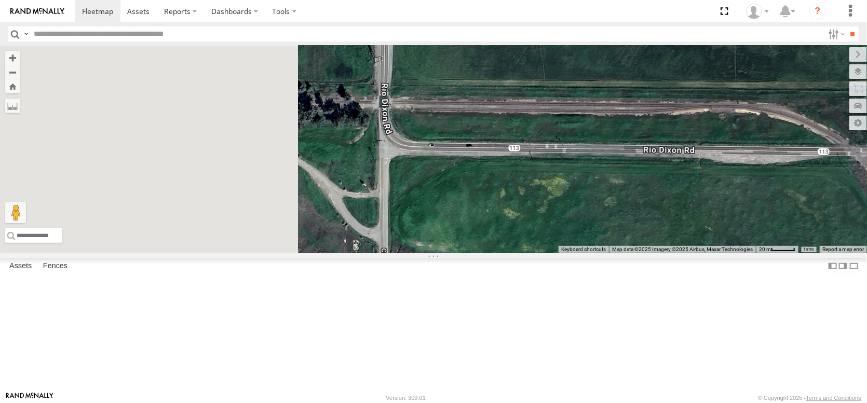
drag, startPoint x: 434, startPoint y: 198, endPoint x: 583, endPoint y: 203, distance: 148.5
click at [583, 203] on div "No data available." at bounding box center [433, 150] width 867 height 208
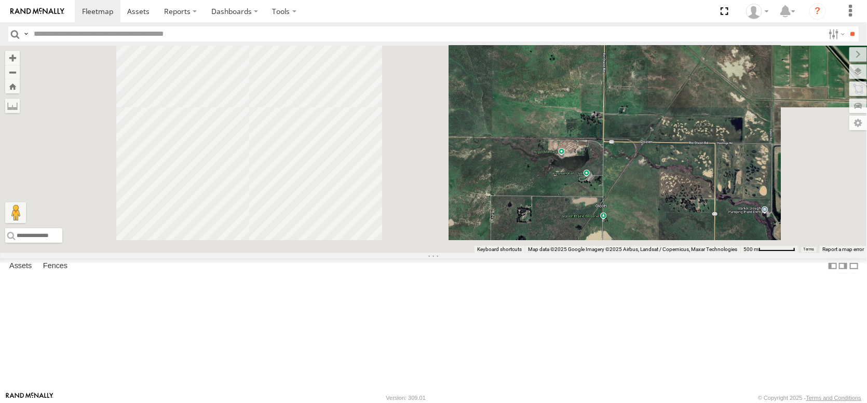
drag, startPoint x: 400, startPoint y: 256, endPoint x: 646, endPoint y: 245, distance: 246.3
click at [646, 245] on div "No data available." at bounding box center [433, 150] width 867 height 208
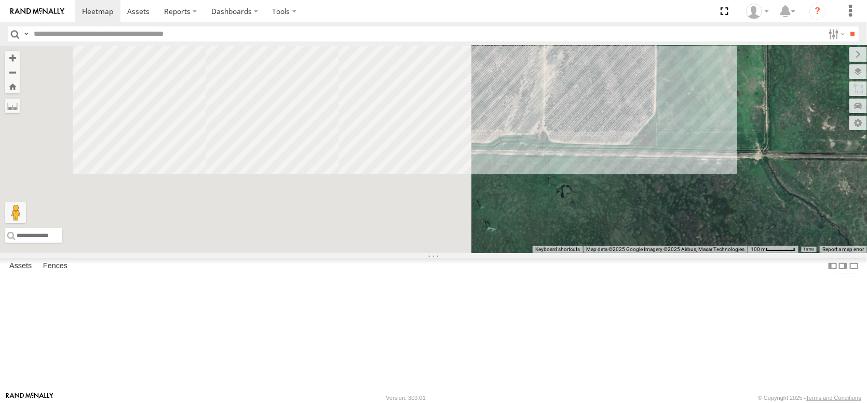
drag, startPoint x: 404, startPoint y: 271, endPoint x: 778, endPoint y: 255, distance: 374.6
click at [778, 253] on div "← Move left → Move right ↑ Move up ↓ Move down + Zoom in - Zoom out Home Jump l…" at bounding box center [433, 150] width 867 height 208
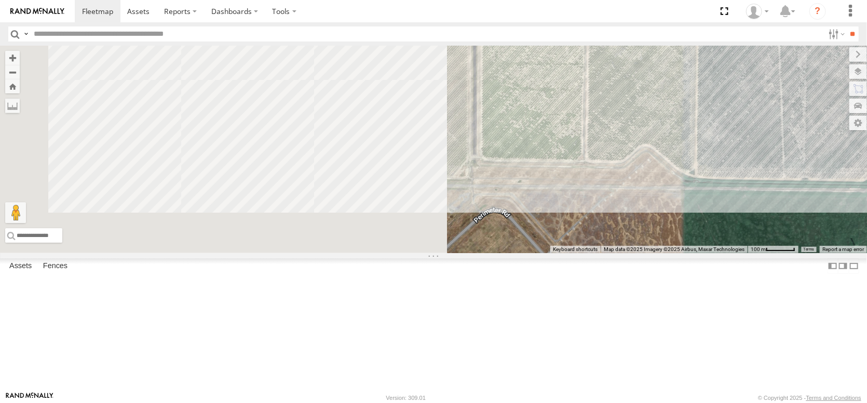
drag, startPoint x: 407, startPoint y: 262, endPoint x: 768, endPoint y: 301, distance: 363.3
click at [768, 253] on div "← Move left → Move right ↑ Move up ↓ Move down + Zoom in - Zoom out Home Jump l…" at bounding box center [433, 150] width 867 height 208
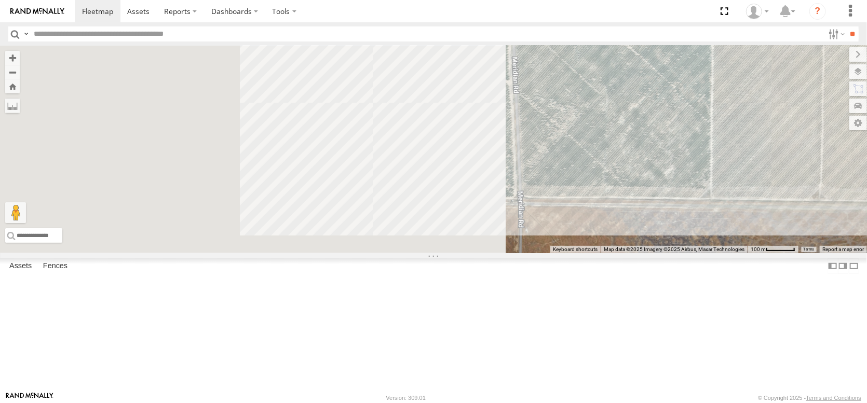
drag, startPoint x: 676, startPoint y: 317, endPoint x: 866, endPoint y: 327, distance: 189.7
click at [866, 253] on div "← Move left → Move right ↑ Move up ↓ Move down + Zoom in - Zoom out Home Jump l…" at bounding box center [433, 150] width 867 height 208
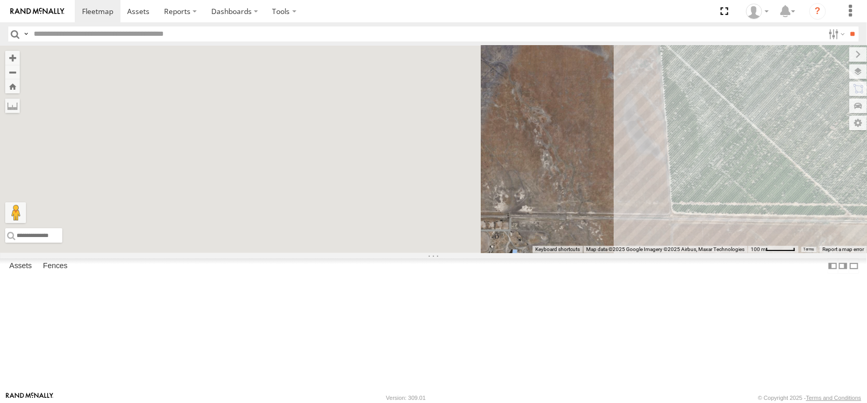
drag, startPoint x: 446, startPoint y: 329, endPoint x: 827, endPoint y: 347, distance: 381.4
click at [827, 253] on div "← Move left → Move right ↑ Move up ↓ Move down + Zoom in - Zoom out Home Jump l…" at bounding box center [433, 150] width 867 height 208
